Goal: Use online tool/utility: Utilize a website feature to perform a specific function

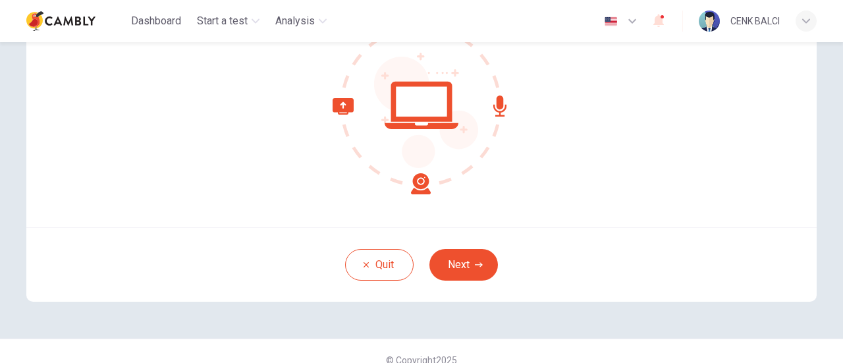
scroll to position [185, 0]
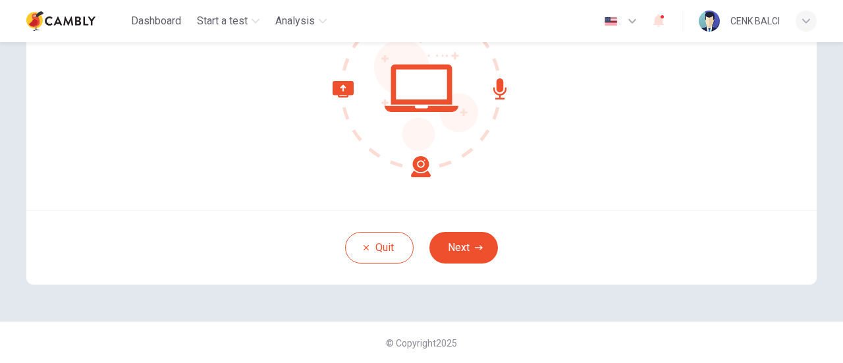
click at [463, 241] on button "Next" at bounding box center [463, 248] width 68 height 32
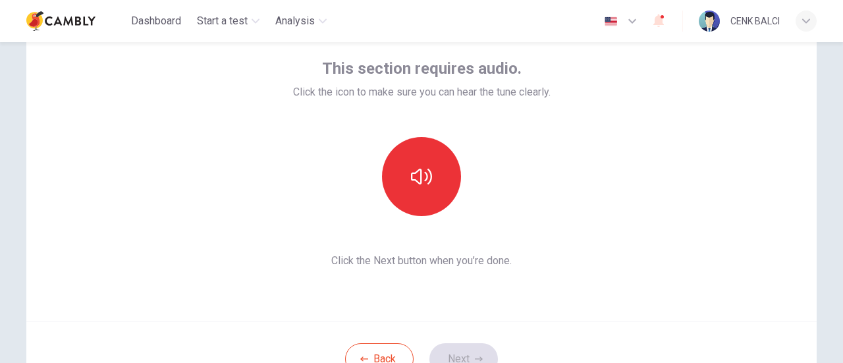
scroll to position [53, 0]
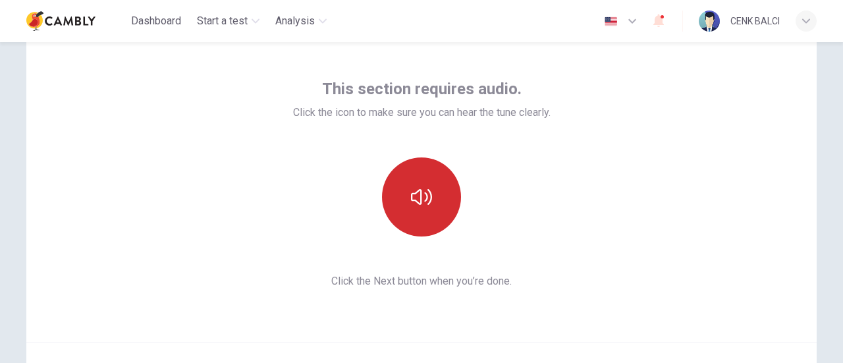
click at [420, 192] on icon "button" at bounding box center [421, 196] width 21 height 21
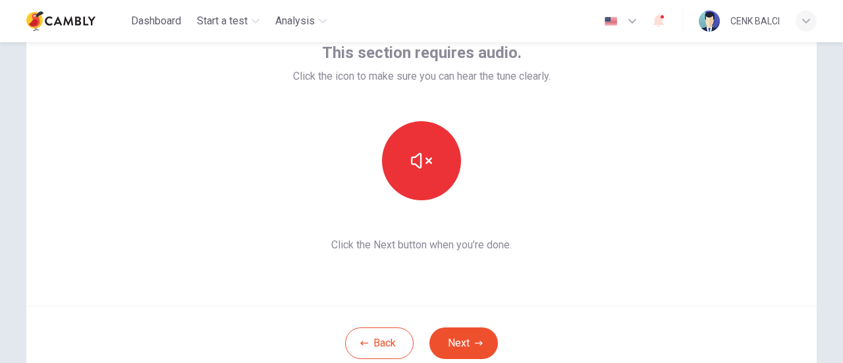
scroll to position [119, 0]
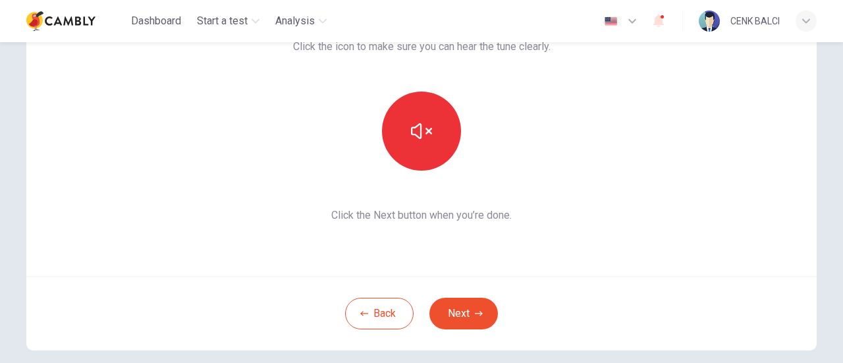
click at [478, 308] on button "Next" at bounding box center [463, 314] width 68 height 32
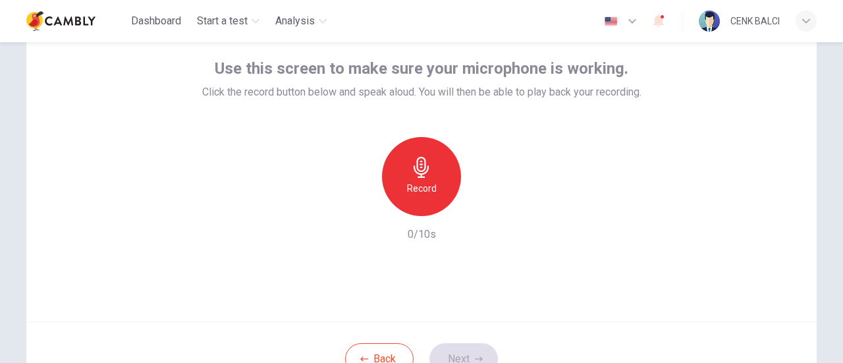
scroll to position [53, 0]
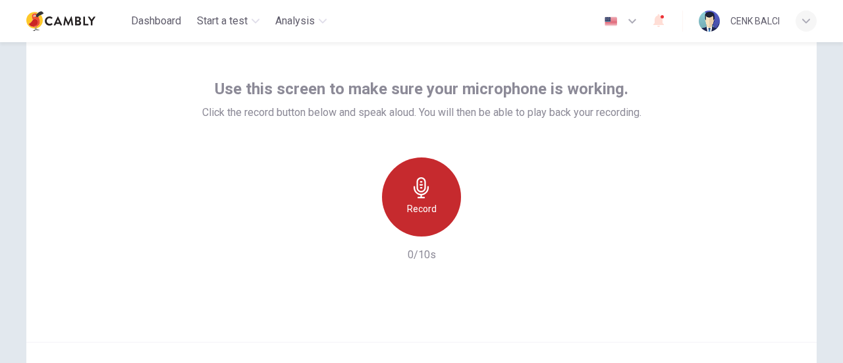
click at [414, 203] on h6 "Record" at bounding box center [422, 209] width 30 height 16
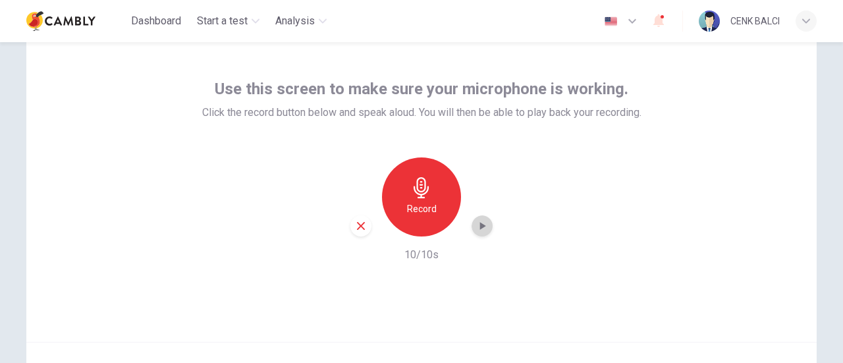
drag, startPoint x: 477, startPoint y: 229, endPoint x: 462, endPoint y: 239, distance: 18.1
click at [478, 229] on icon "button" at bounding box center [481, 225] width 13 height 13
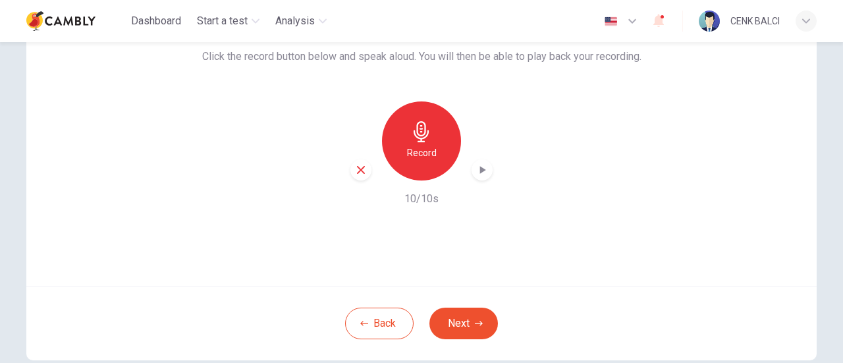
scroll to position [185, 0]
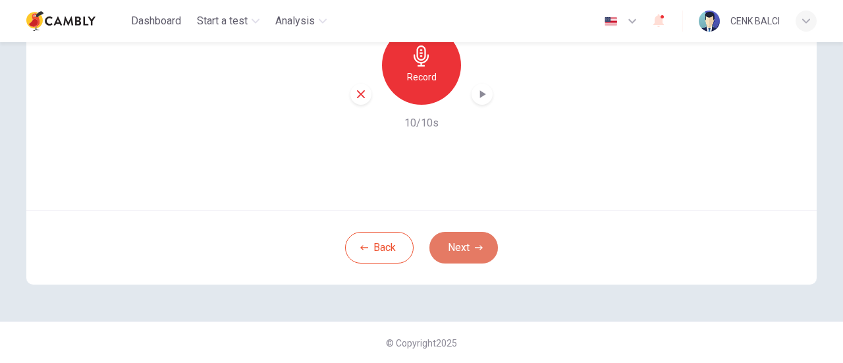
click at [460, 251] on button "Next" at bounding box center [463, 248] width 68 height 32
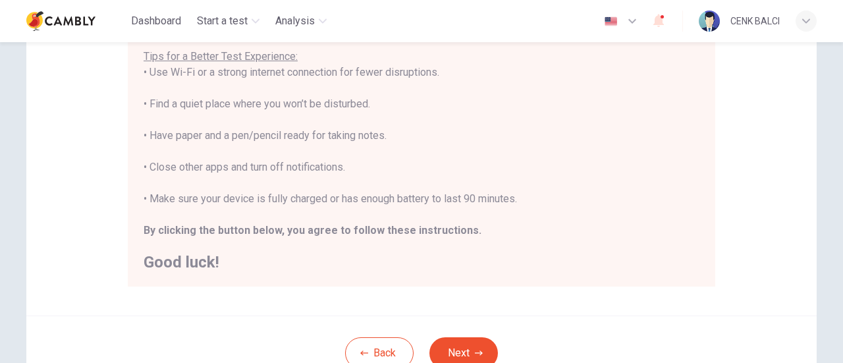
scroll to position [329, 0]
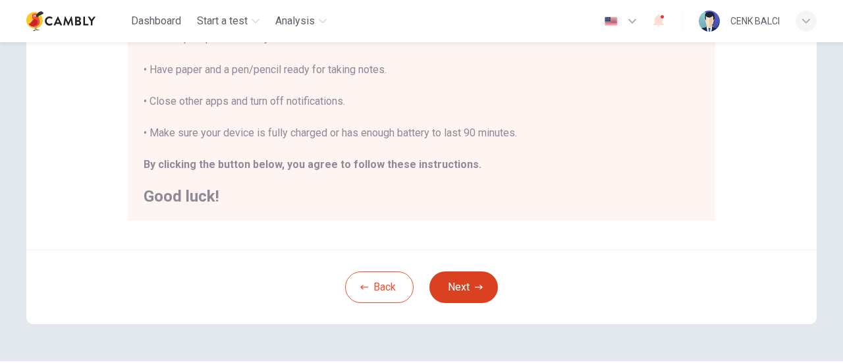
click at [462, 293] on button "Next" at bounding box center [463, 287] width 68 height 32
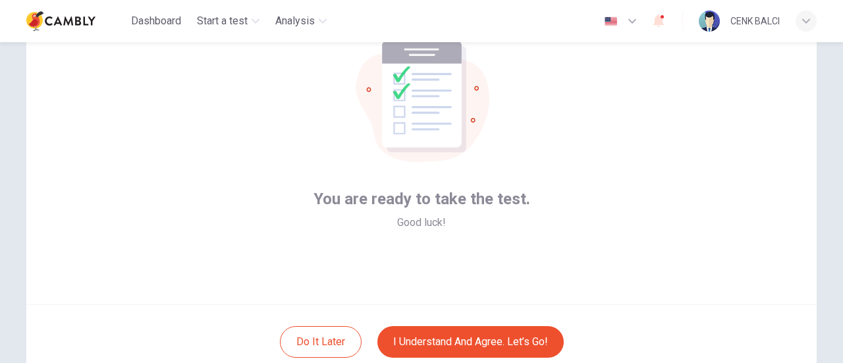
scroll to position [185, 0]
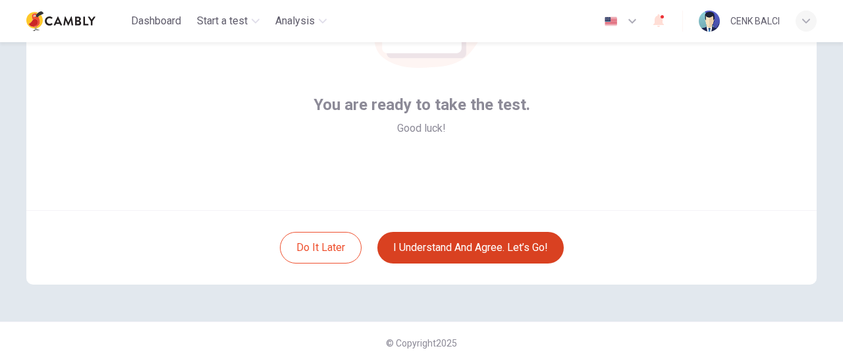
click at [518, 251] on button "I understand and agree. Let’s go!" at bounding box center [470, 248] width 186 height 32
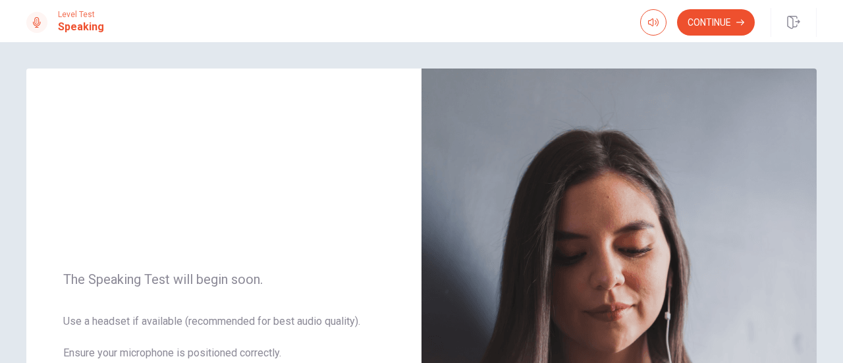
drag, startPoint x: 732, startPoint y: 30, endPoint x: 726, endPoint y: 45, distance: 17.1
click at [732, 28] on button "Continue" at bounding box center [716, 22] width 78 height 26
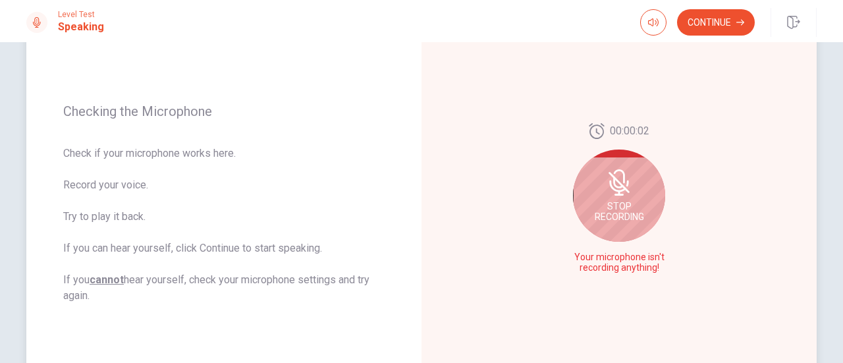
scroll to position [132, 0]
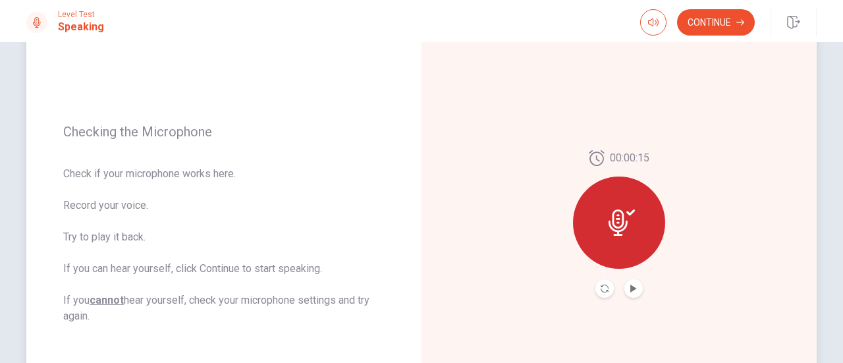
drag, startPoint x: 630, startPoint y: 291, endPoint x: 643, endPoint y: 290, distance: 12.6
click at [631, 291] on icon "Play Audio" at bounding box center [634, 288] width 8 height 8
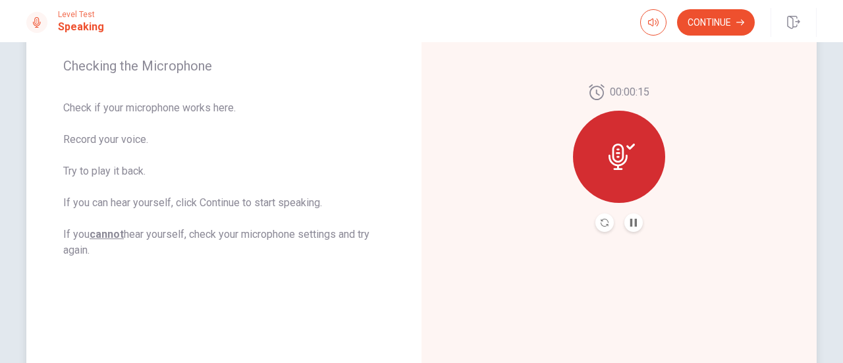
scroll to position [150, 0]
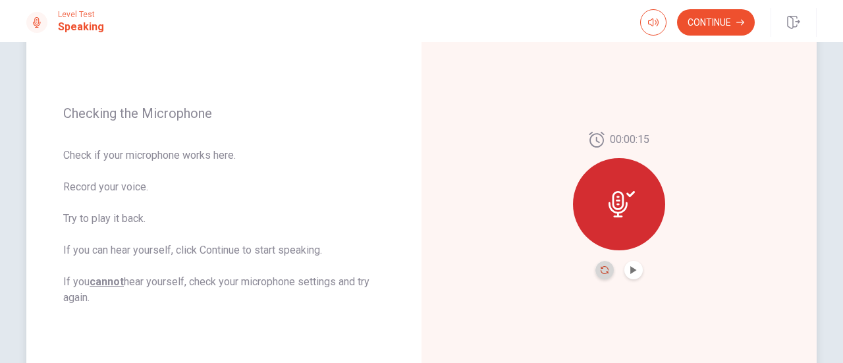
click at [602, 272] on icon "Record Again" at bounding box center [605, 270] width 8 height 8
click at [639, 273] on div "00:00:15" at bounding box center [619, 205] width 92 height 147
click at [632, 270] on icon "Play Audio" at bounding box center [633, 270] width 6 height 8
click at [715, 18] on button "Continue" at bounding box center [716, 22] width 78 height 26
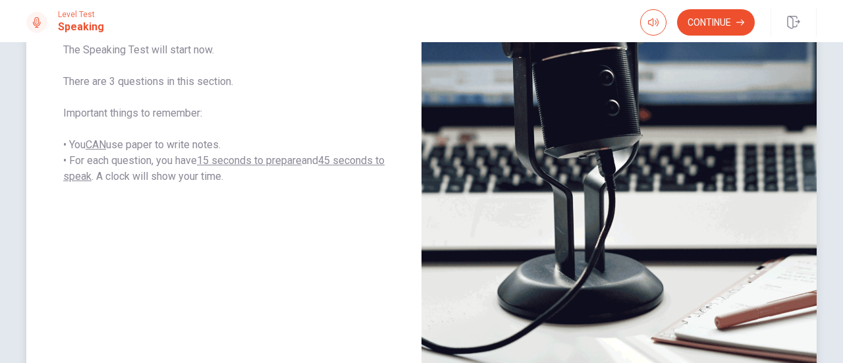
scroll to position [198, 0]
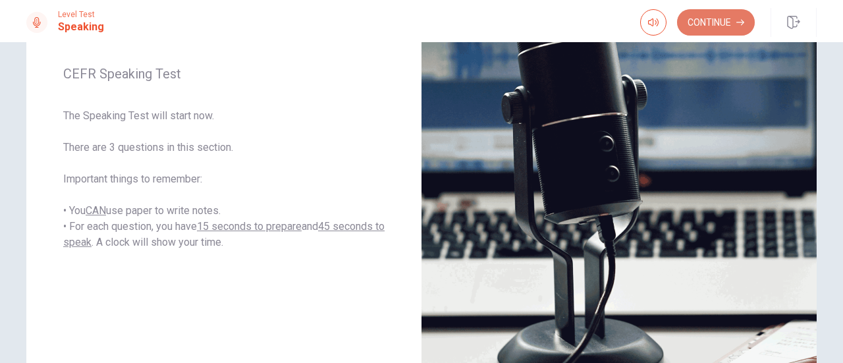
click at [720, 19] on button "Continue" at bounding box center [716, 22] width 78 height 26
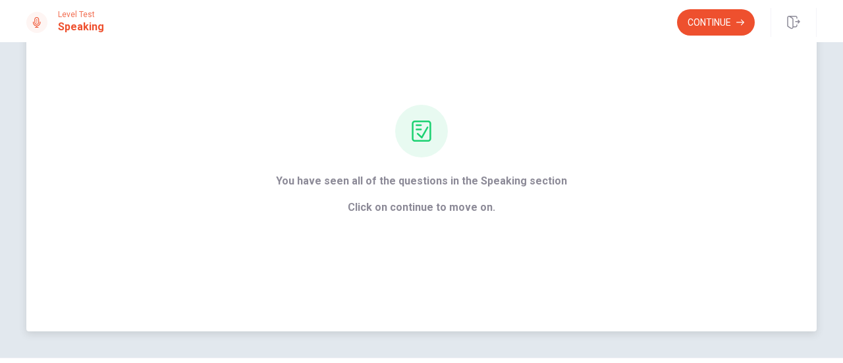
scroll to position [0, 0]
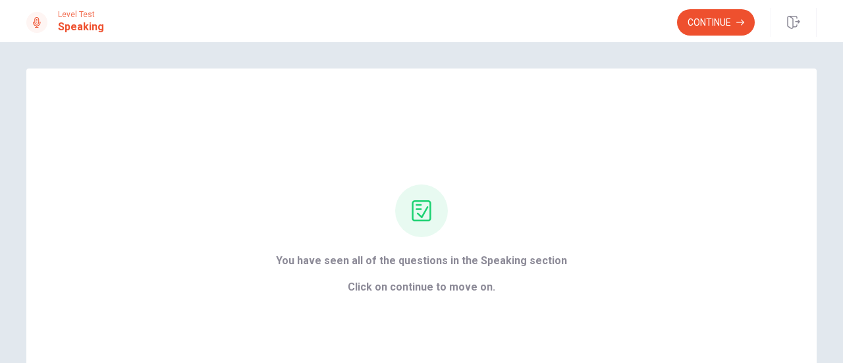
click at [723, 20] on button "Continue" at bounding box center [716, 22] width 78 height 26
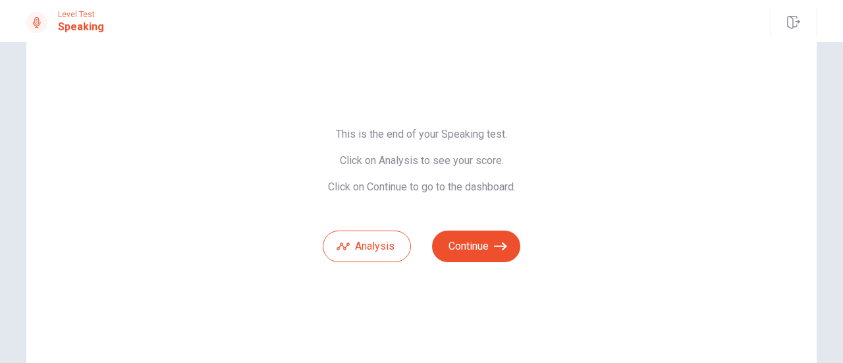
scroll to position [66, 0]
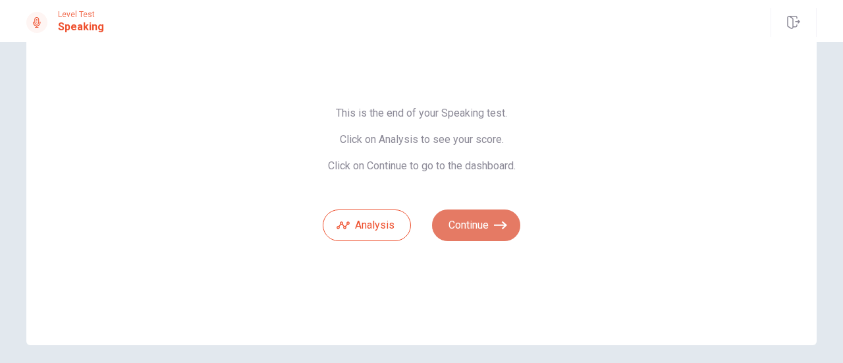
click at [489, 224] on button "Continue" at bounding box center [476, 225] width 88 height 32
